Goal: Find specific page/section: Find specific page/section

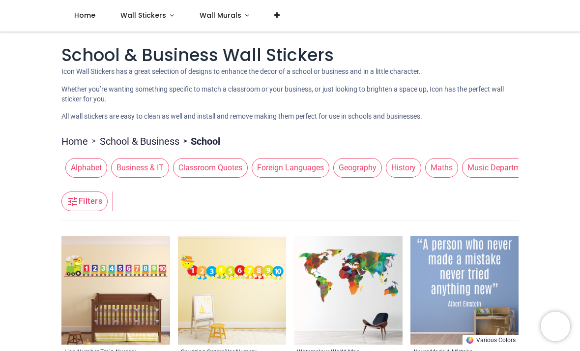
scroll to position [239, 0]
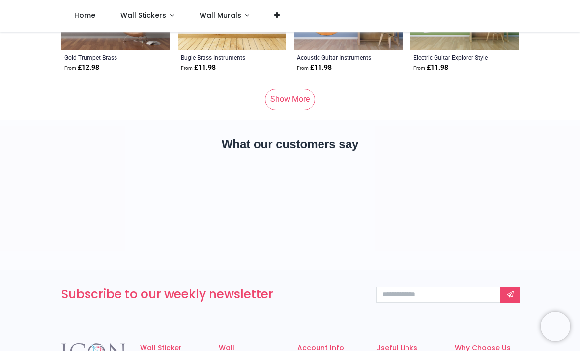
scroll to position [4928, 0]
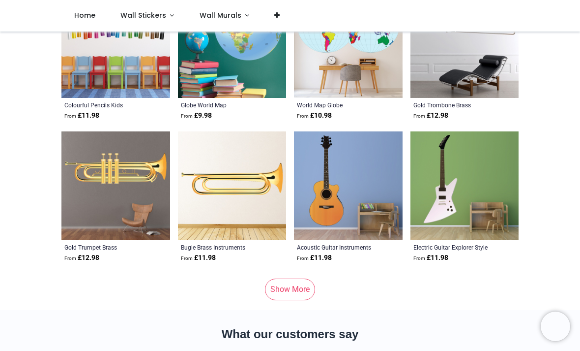
click at [299, 282] on link "Show More" at bounding box center [290, 289] width 50 height 22
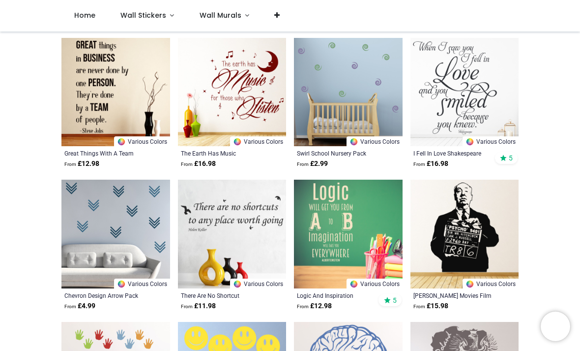
scroll to position [5732, 0]
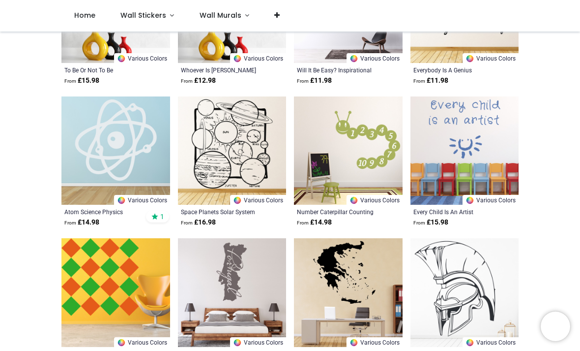
scroll to position [7658, 0]
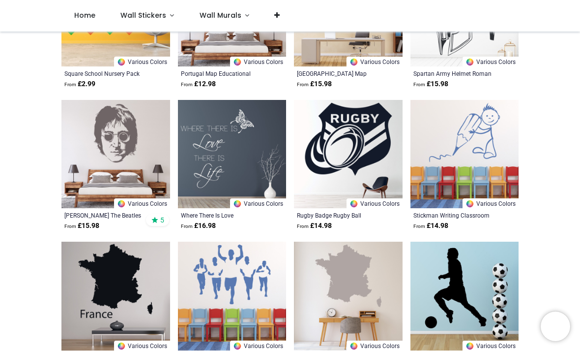
scroll to position [7836, 0]
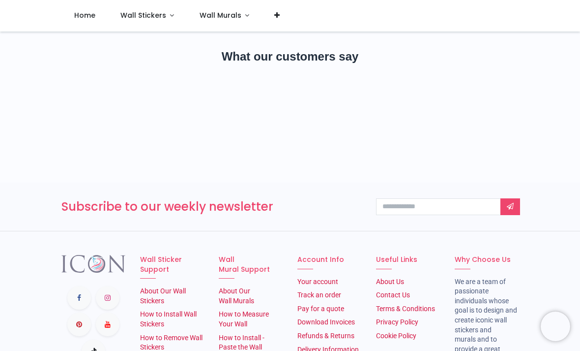
scroll to position [9989, 0]
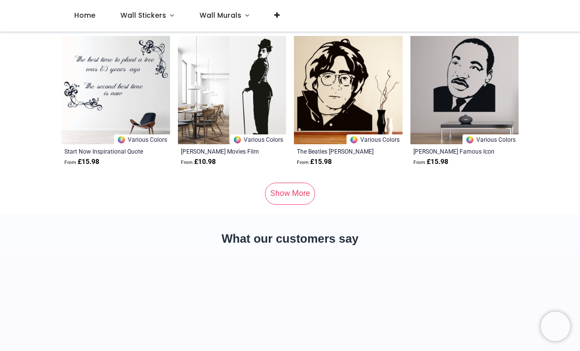
click at [289, 194] on link "Show More" at bounding box center [290, 193] width 50 height 22
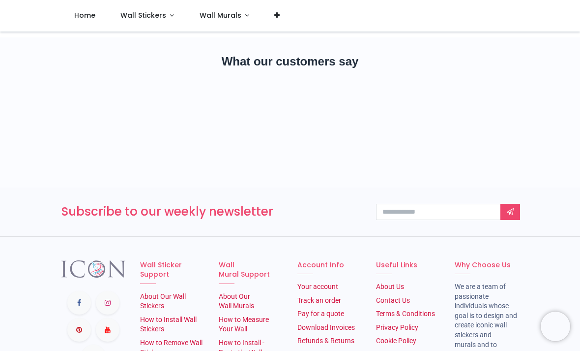
scroll to position [14915, 0]
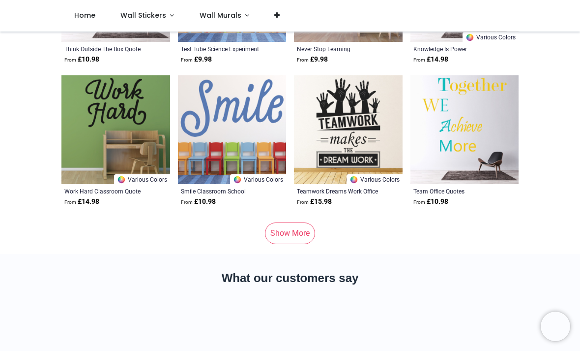
click at [305, 234] on link "Show More" at bounding box center [290, 233] width 50 height 22
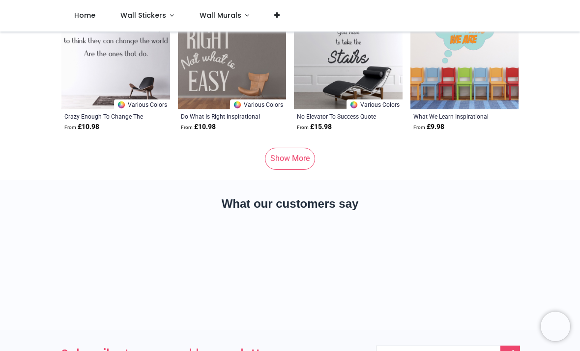
scroll to position [19955, 0]
click at [309, 152] on link "Show More" at bounding box center [290, 159] width 50 height 22
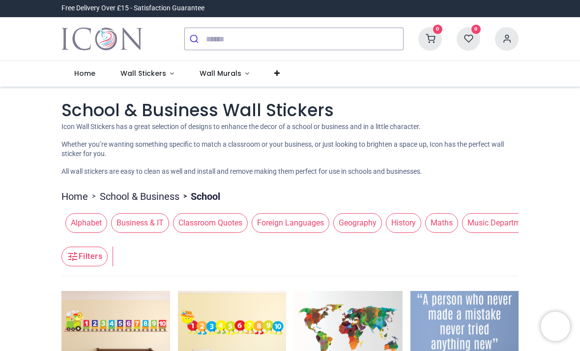
click at [79, 221] on span "Alphabet" at bounding box center [86, 223] width 42 height 20
